Goal: Find specific page/section: Find specific page/section

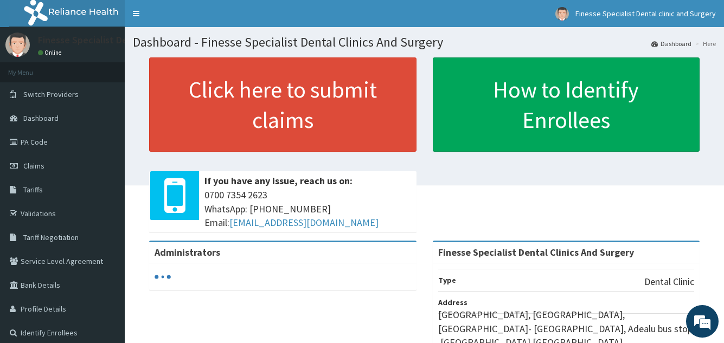
click at [374, 206] on span "0700 7354 2623 WhatsApp: 017001580 Email: hellonigeria@getreliancehealth.com" at bounding box center [307, 209] width 207 height 42
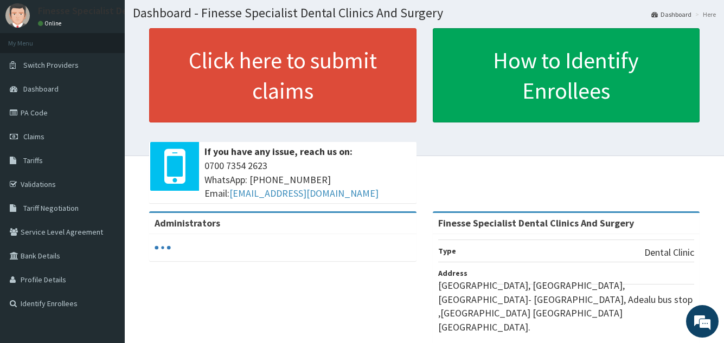
scroll to position [43, 0]
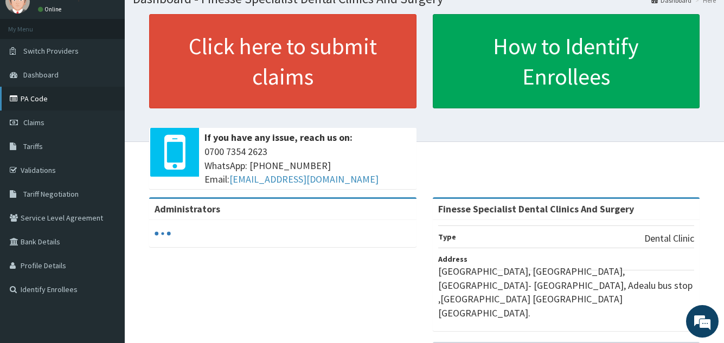
click at [22, 94] on link "PA Code" at bounding box center [62, 99] width 125 height 24
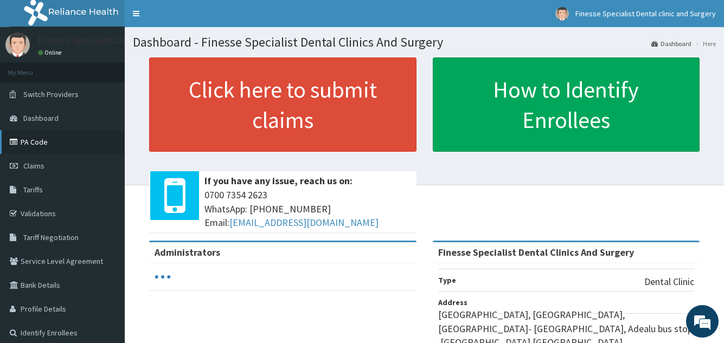
click at [50, 139] on link "PA Code" at bounding box center [62, 142] width 125 height 24
